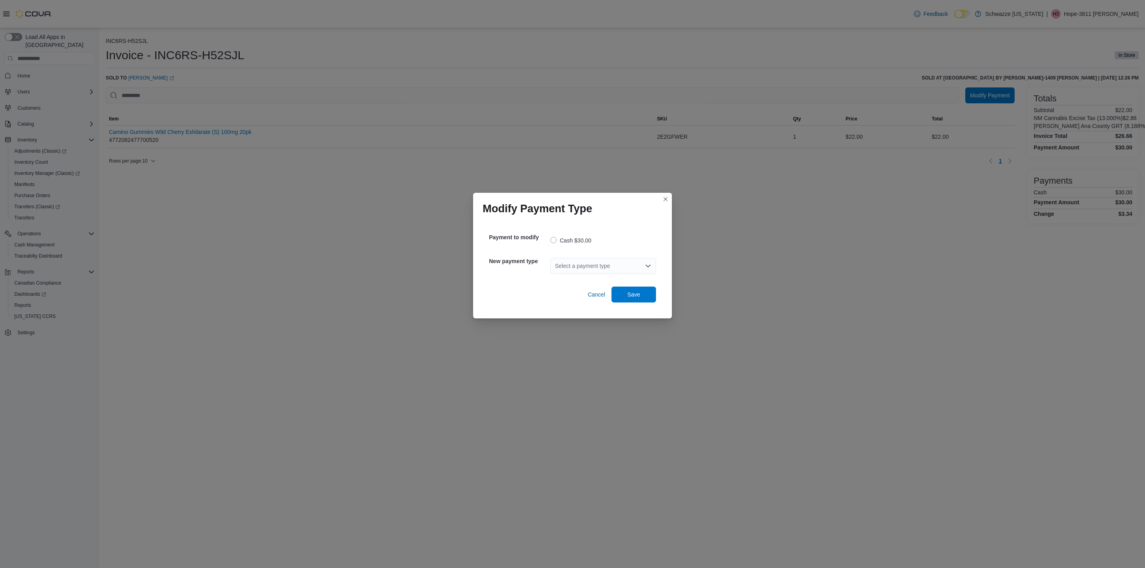
click at [583, 266] on div "Select a payment type" at bounding box center [603, 266] width 106 height 16
click at [585, 281] on span "G2 CATM" at bounding box center [607, 279] width 87 height 8
click at [634, 290] on span "Save" at bounding box center [633, 294] width 35 height 16
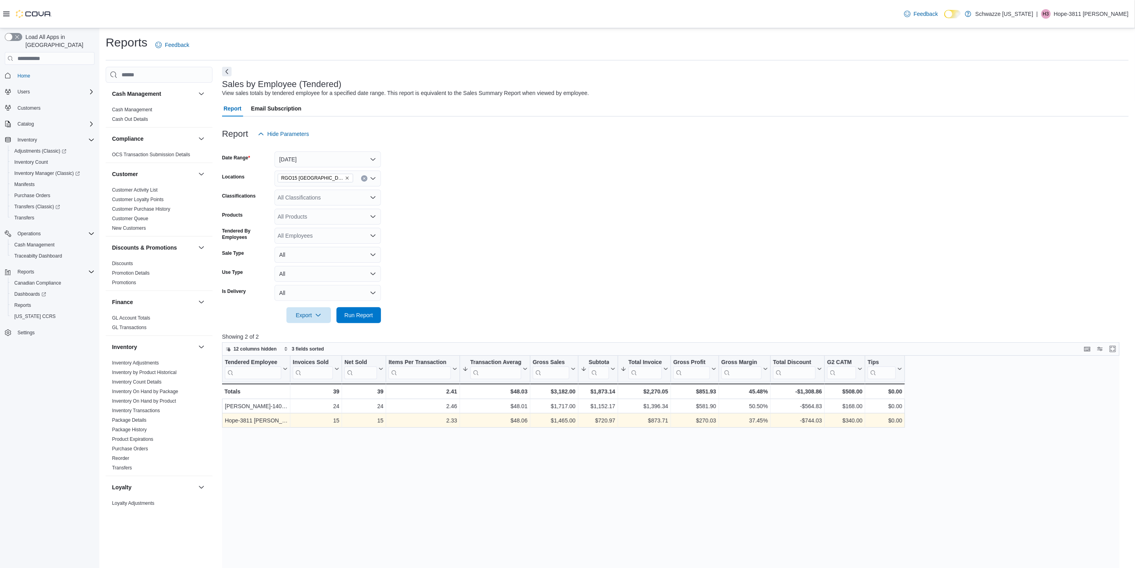
scroll to position [342, 0]
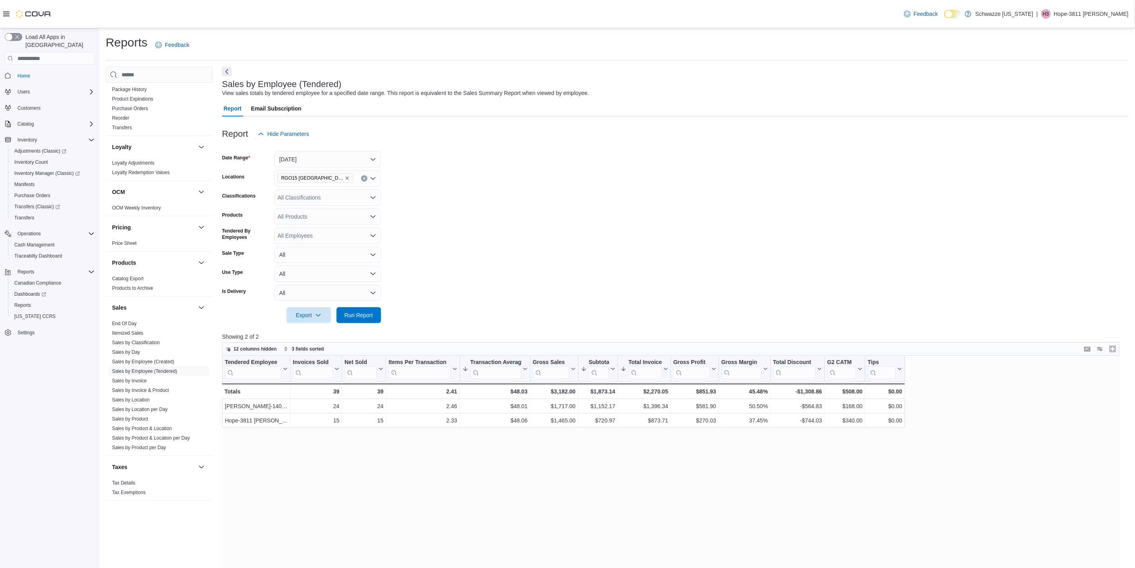
click at [394, 568] on html "Feedback Dark Mode Schwazze [US_STATE] | H3 Hope-3811 [PERSON_NAME] Load All Ap…" at bounding box center [567, 284] width 1135 height 568
